Goal: Find specific page/section: Find specific page/section

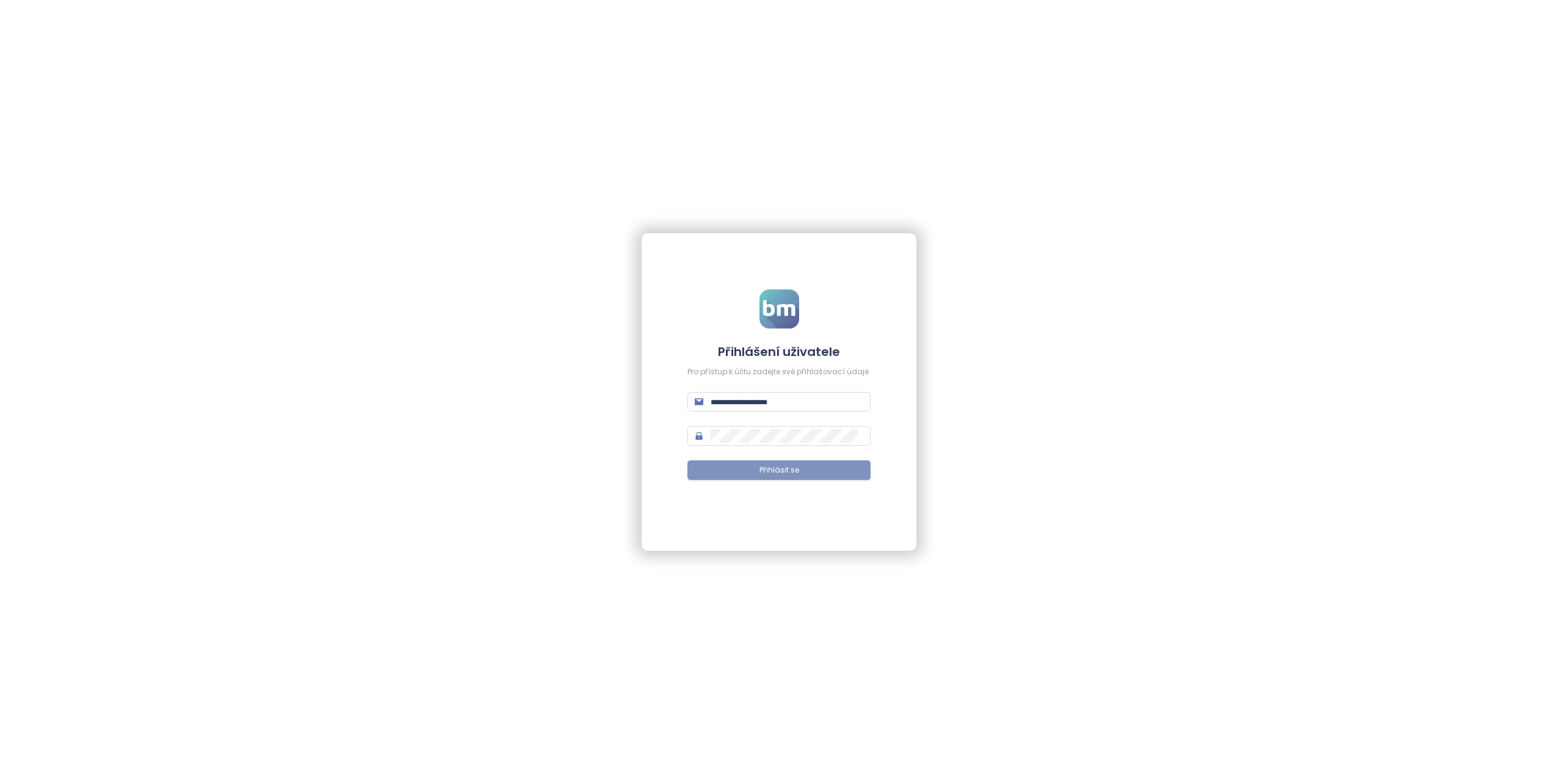
type input "**********"
click at [769, 465] on span "Přihlásit se" at bounding box center [779, 470] width 40 height 11
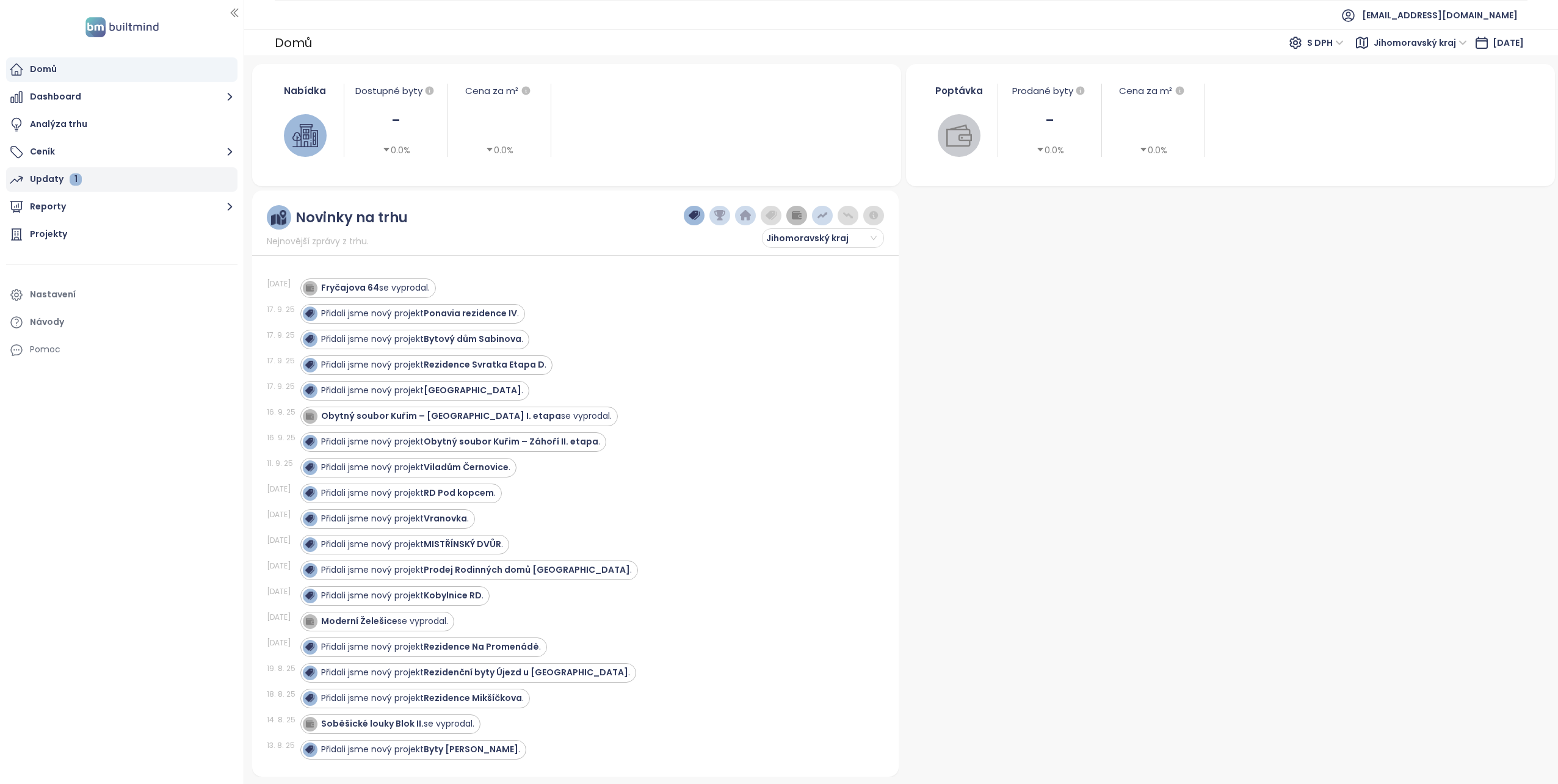
click at [64, 181] on div "Updaty 1" at bounding box center [56, 179] width 52 height 15
